Goal: Information Seeking & Learning: Learn about a topic

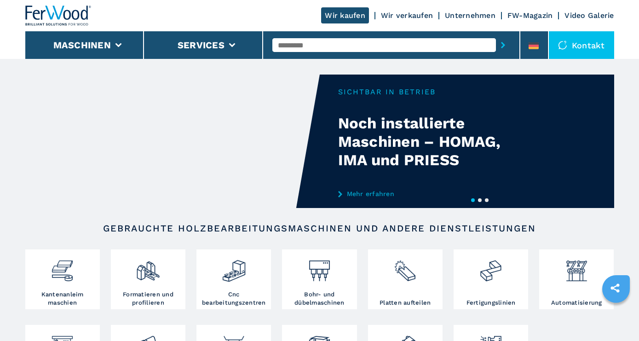
scroll to position [191, 0]
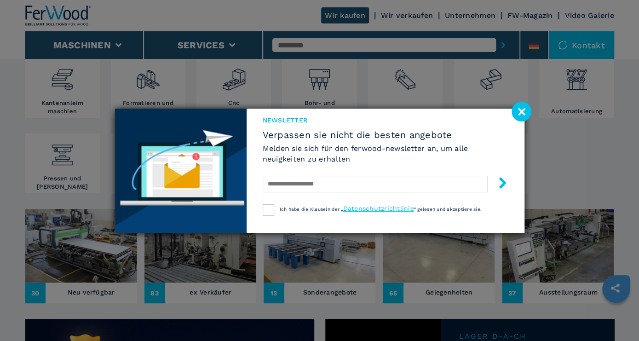
click at [521, 110] on image at bounding box center [522, 112] width 20 height 20
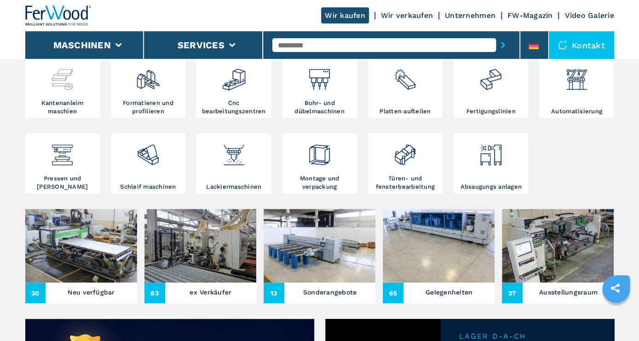
drag, startPoint x: 69, startPoint y: 91, endPoint x: 78, endPoint y: 93, distance: 8.9
click at [69, 92] on img at bounding box center [62, 75] width 24 height 31
click at [65, 81] on img at bounding box center [62, 75] width 24 height 31
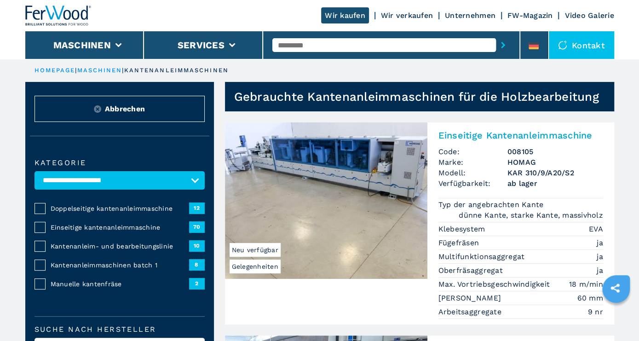
click at [70, 263] on span "Kantenanleimmaschinen batch 1" at bounding box center [120, 265] width 139 height 9
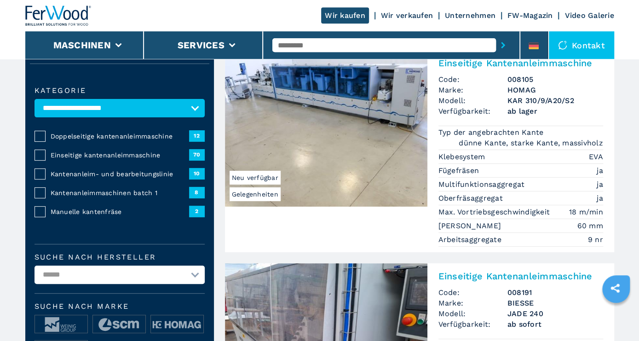
scroll to position [96, 0]
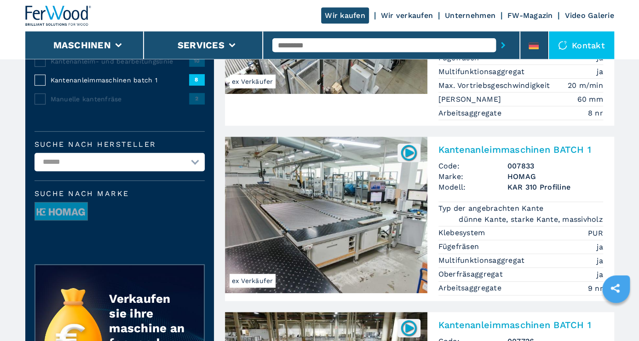
scroll to position [144, 0]
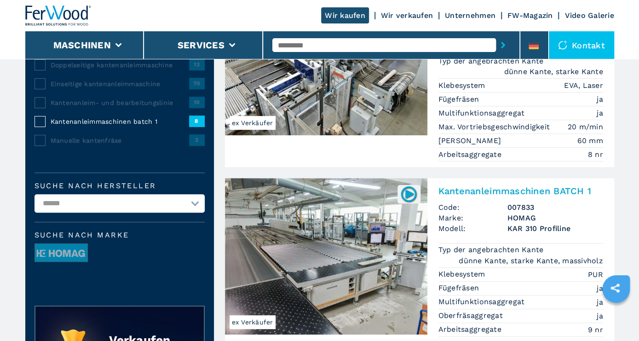
click at [338, 237] on img at bounding box center [326, 256] width 203 height 156
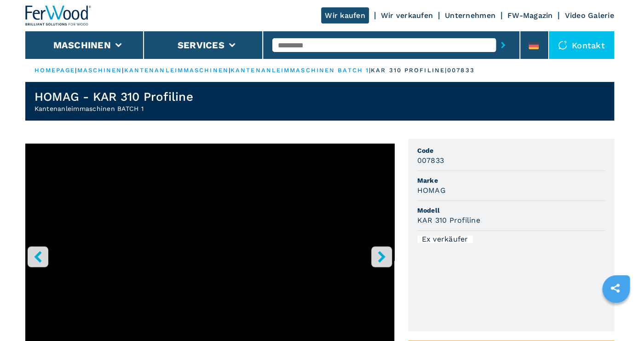
click at [284, 44] on input "text" at bounding box center [384, 45] width 224 height 14
type input "*"
